Goal: Task Accomplishment & Management: Use online tool/utility

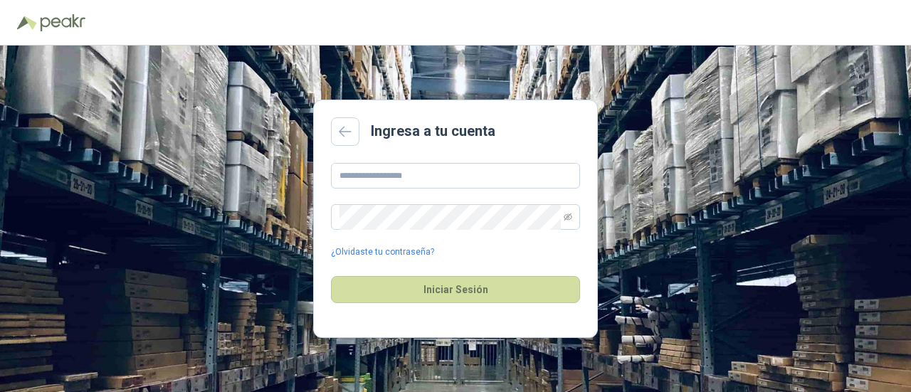
click at [470, 152] on main "Ingresa a tu cuenta ¿Olvidaste tu contraseña? Iniciar Sesión" at bounding box center [455, 219] width 285 height 238
click at [470, 174] on input "text" at bounding box center [455, 176] width 249 height 26
type input "**********"
click at [331, 276] on button "Iniciar Sesión" at bounding box center [455, 289] width 249 height 27
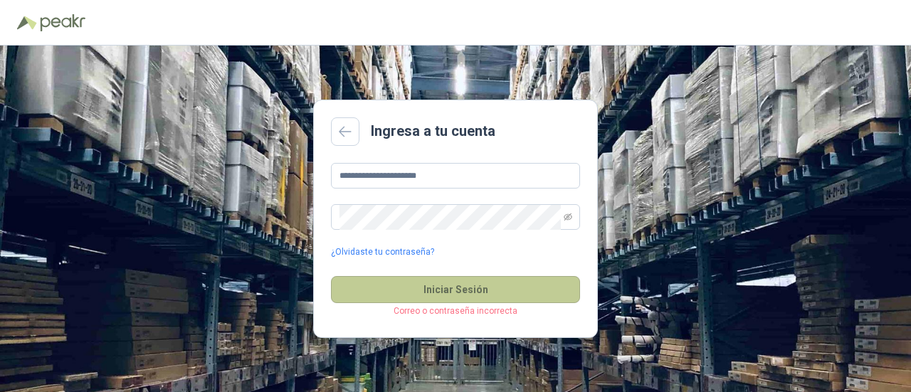
click at [478, 294] on button "Iniciar Sesión" at bounding box center [455, 289] width 249 height 27
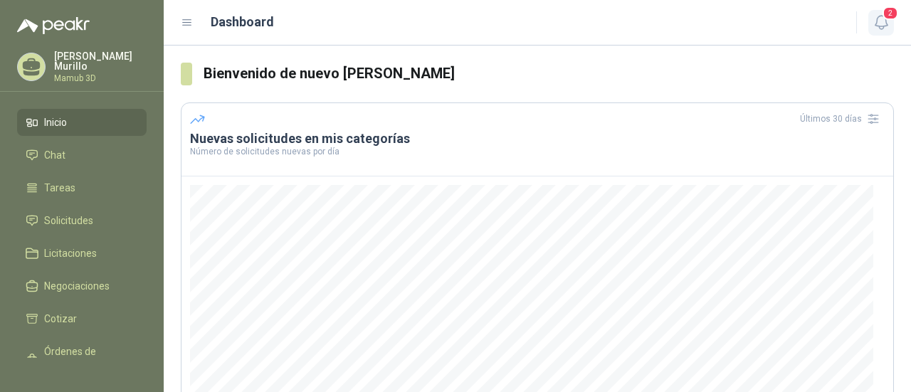
click at [878, 20] on icon "button" at bounding box center [881, 23] width 18 height 18
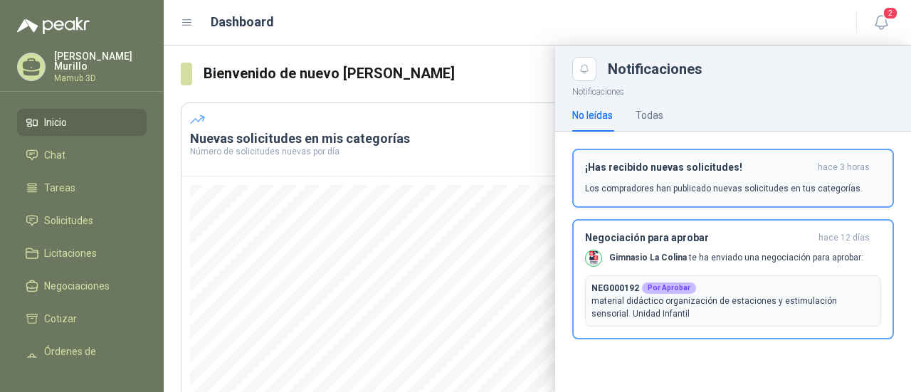
click at [693, 191] on p "Los compradores han publicado nuevas solicitudes en tus categorías." at bounding box center [724, 188] width 278 height 13
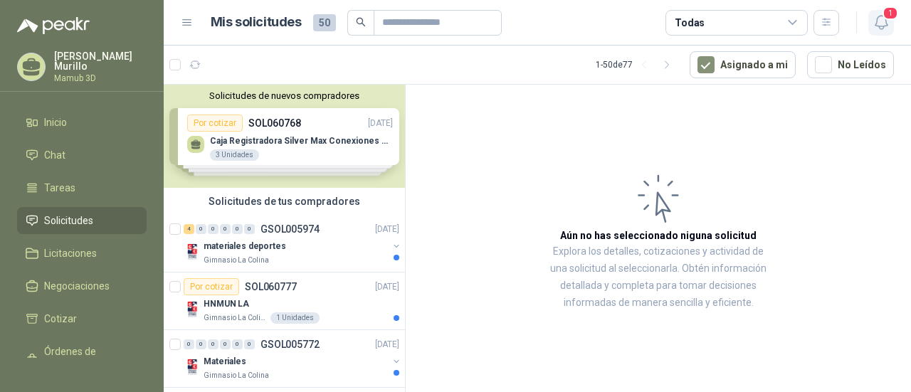
click at [879, 29] on icon "button" at bounding box center [881, 23] width 18 height 18
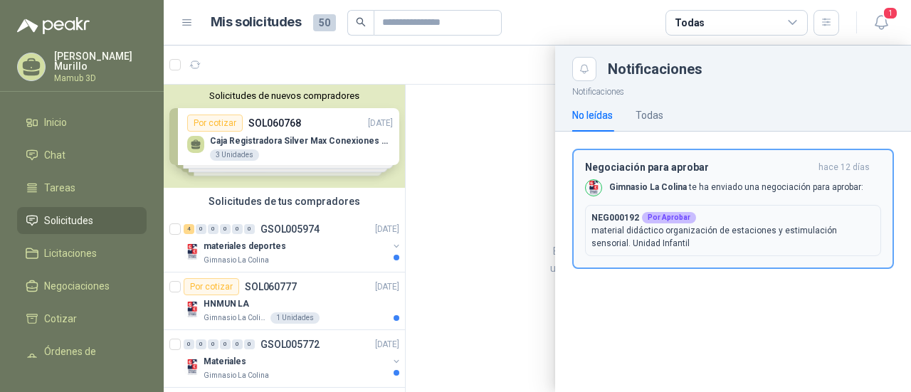
click at [786, 231] on p "material didáctico organización de estaciones y estimulación sensorial. Unidad …" at bounding box center [732, 237] width 283 height 26
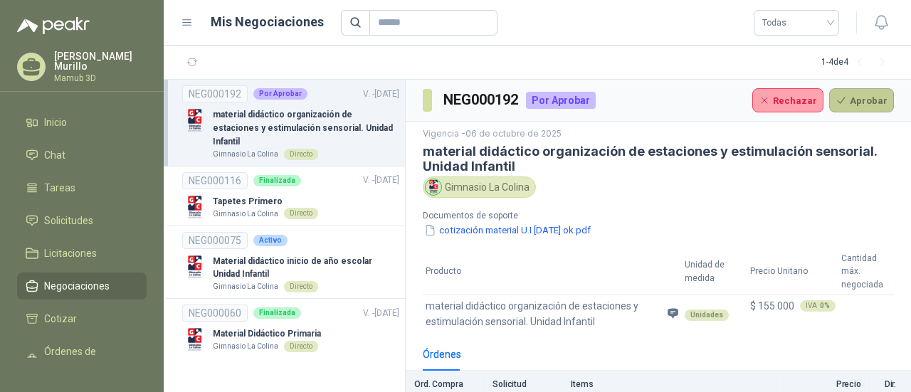
click at [855, 107] on button "Aprobar" at bounding box center [861, 100] width 65 height 24
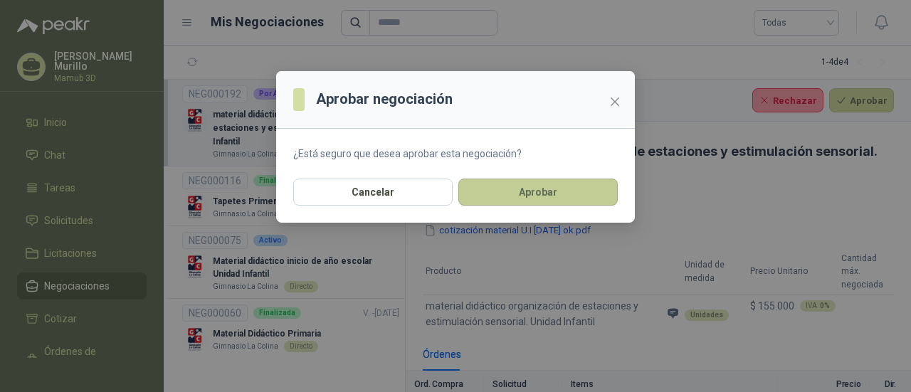
click at [539, 199] on button "Aprobar" at bounding box center [537, 192] width 159 height 27
